Goal: Information Seeking & Learning: Check status

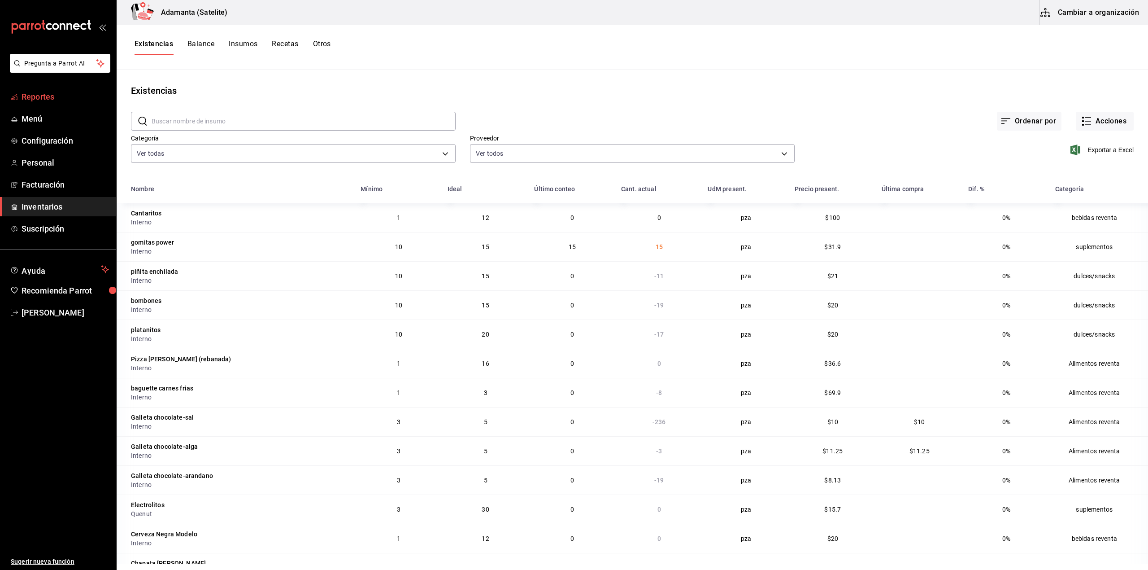
click at [36, 97] on span "Reportes" at bounding box center [65, 97] width 87 height 12
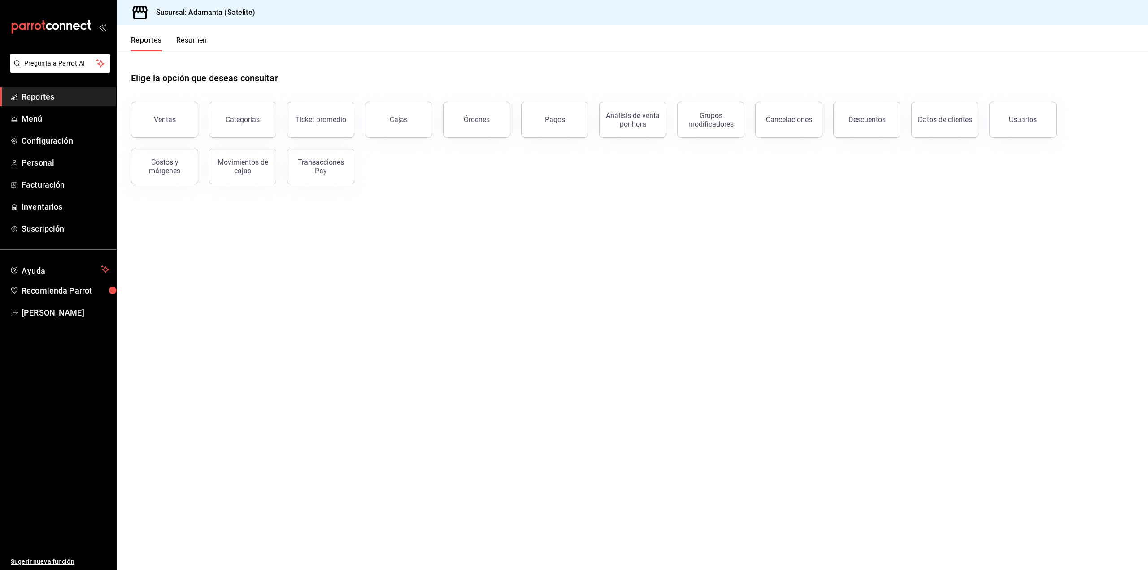
click at [192, 41] on button "Resumen" at bounding box center [191, 43] width 31 height 15
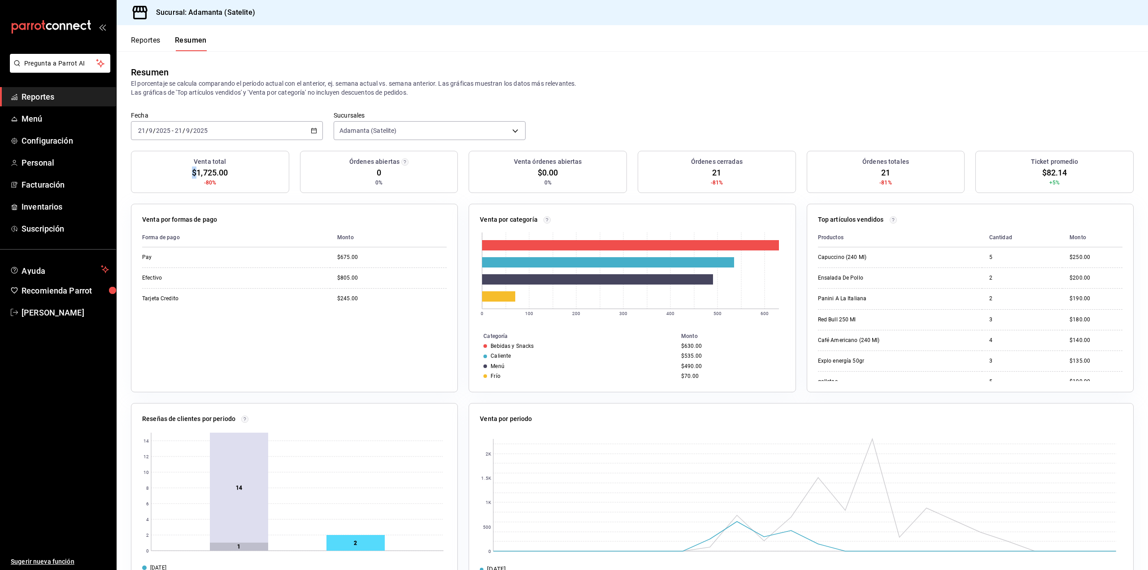
drag, startPoint x: 194, startPoint y: 172, endPoint x: 254, endPoint y: 171, distance: 60.1
click at [254, 171] on div "Venta total $1,725.00 -80%" at bounding box center [210, 172] width 158 height 42
